Goal: Task Accomplishment & Management: Complete application form

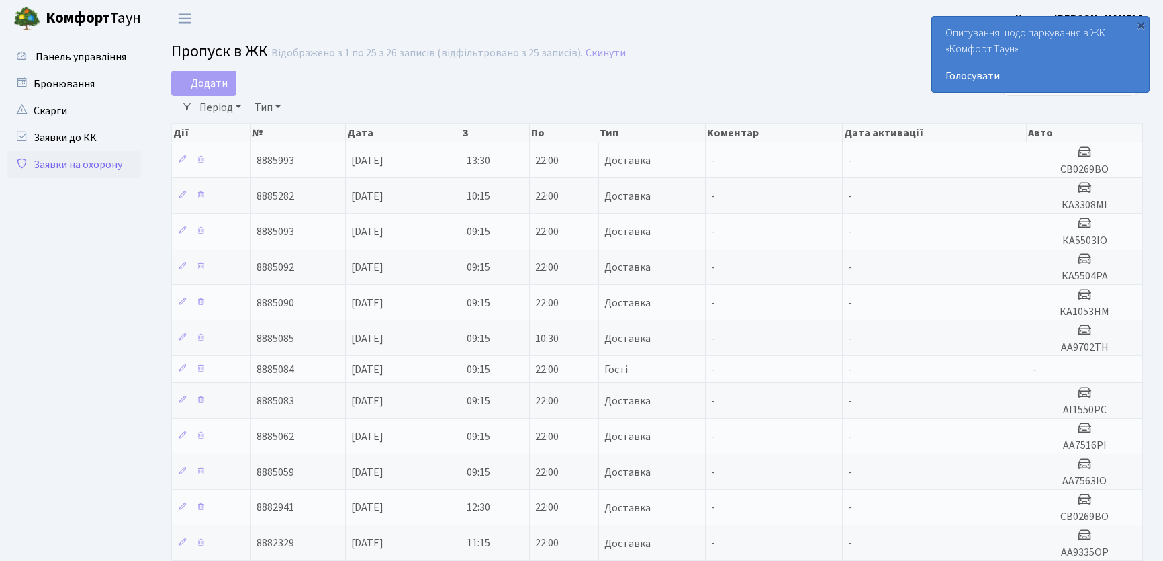
select select "25"
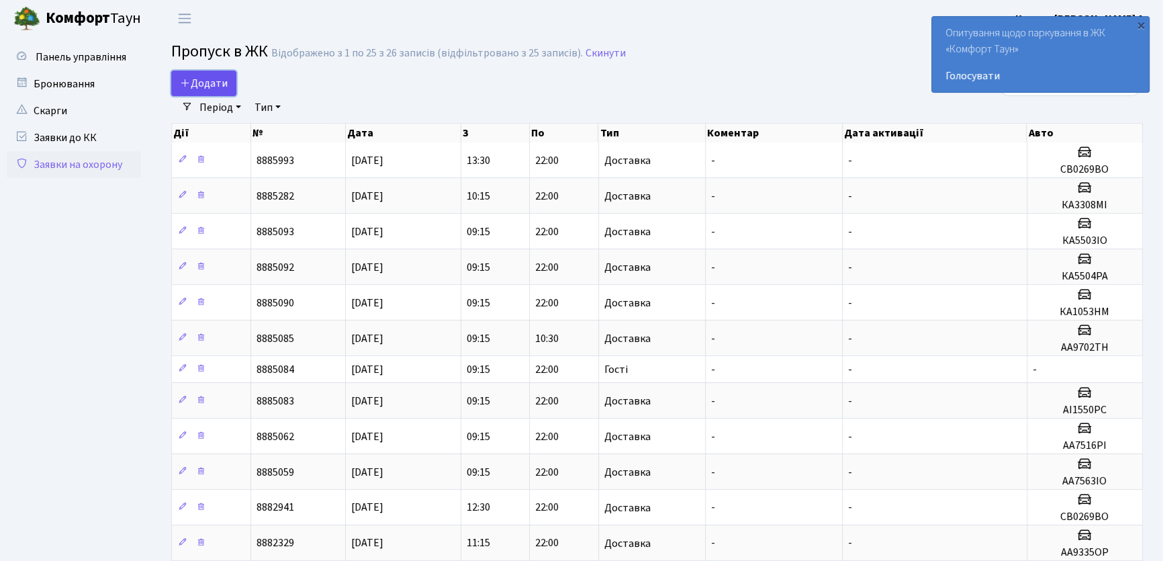
click at [211, 79] on span "Додати" at bounding box center [204, 83] width 48 height 15
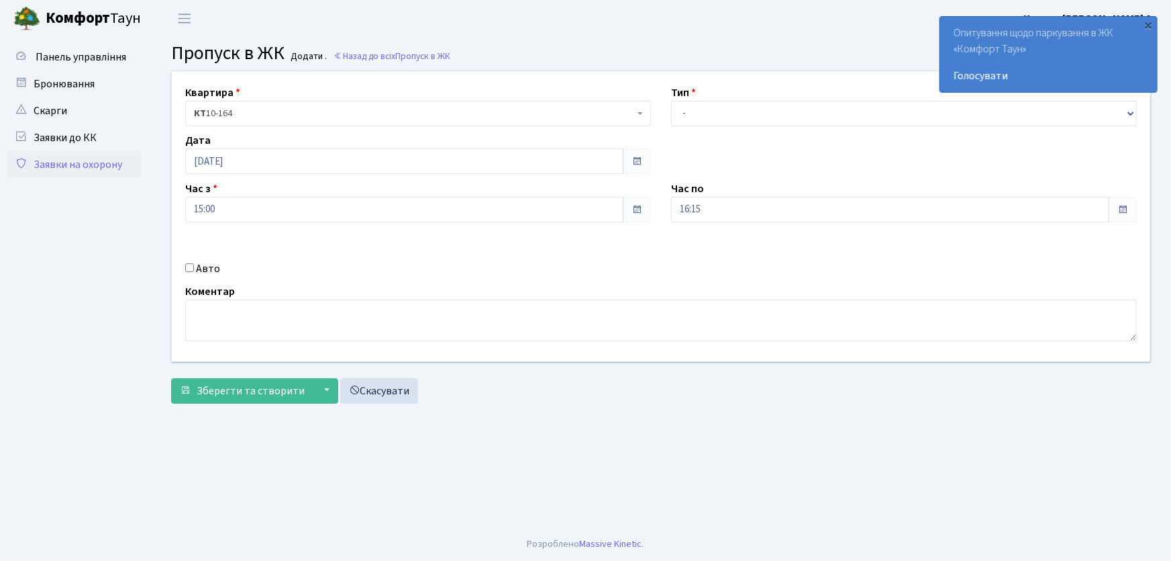
select select "1"
click at [671, 101] on select "- Доставка Таксі Гості Сервіс" at bounding box center [904, 114] width 466 height 26
drag, startPoint x: 717, startPoint y: 211, endPoint x: 616, endPoint y: 207, distance: 101.4
click at [615, 208] on div "Квартира <b>КТ</b>&nbsp;&nbsp;&nbsp;&nbsp;10-164 КТ 10-164 Тип - Доставка Таксі…" at bounding box center [661, 216] width 999 height 290
type input "22:00"
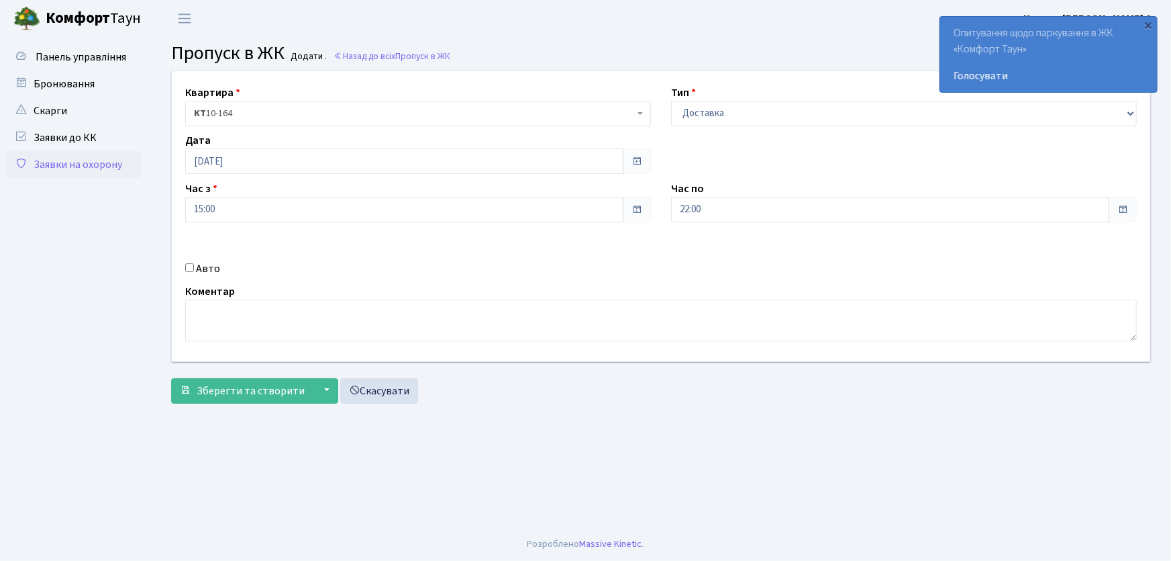
click at [191, 266] on input "Авто" at bounding box center [189, 267] width 9 height 9
checkbox input "true"
type input "АІ7301ЕМ"
click at [171, 378] on button "Зберегти та створити" at bounding box center [242, 391] width 142 height 26
